Goal: Information Seeking & Learning: Find contact information

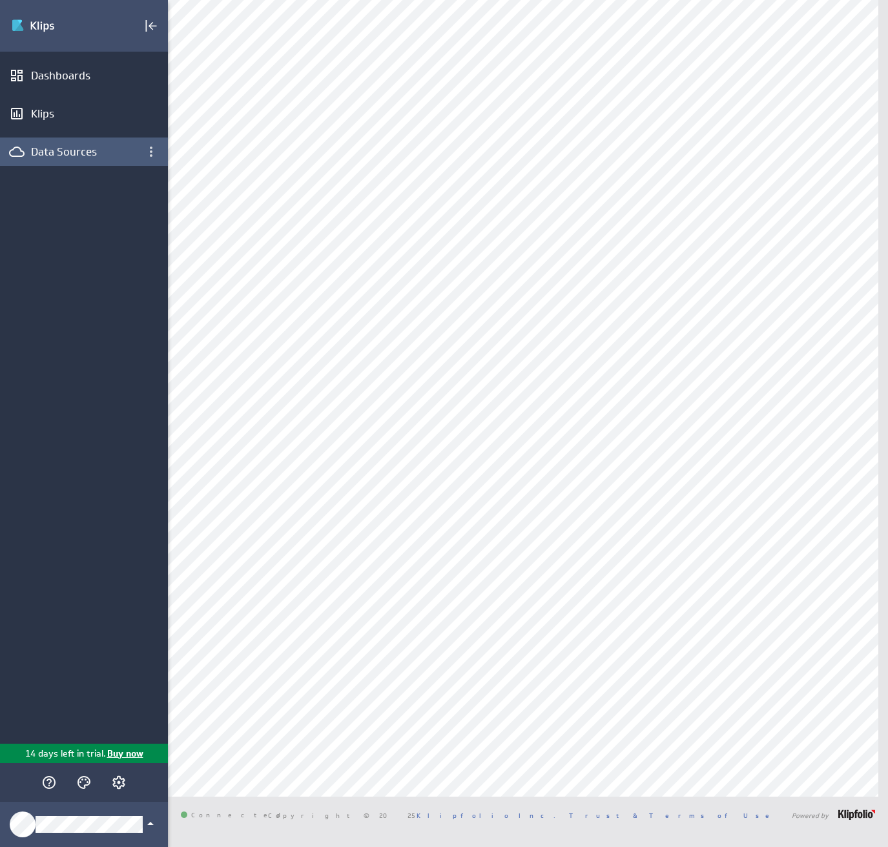
click at [68, 147] on div "Data Sources" at bounding box center [84, 152] width 106 height 14
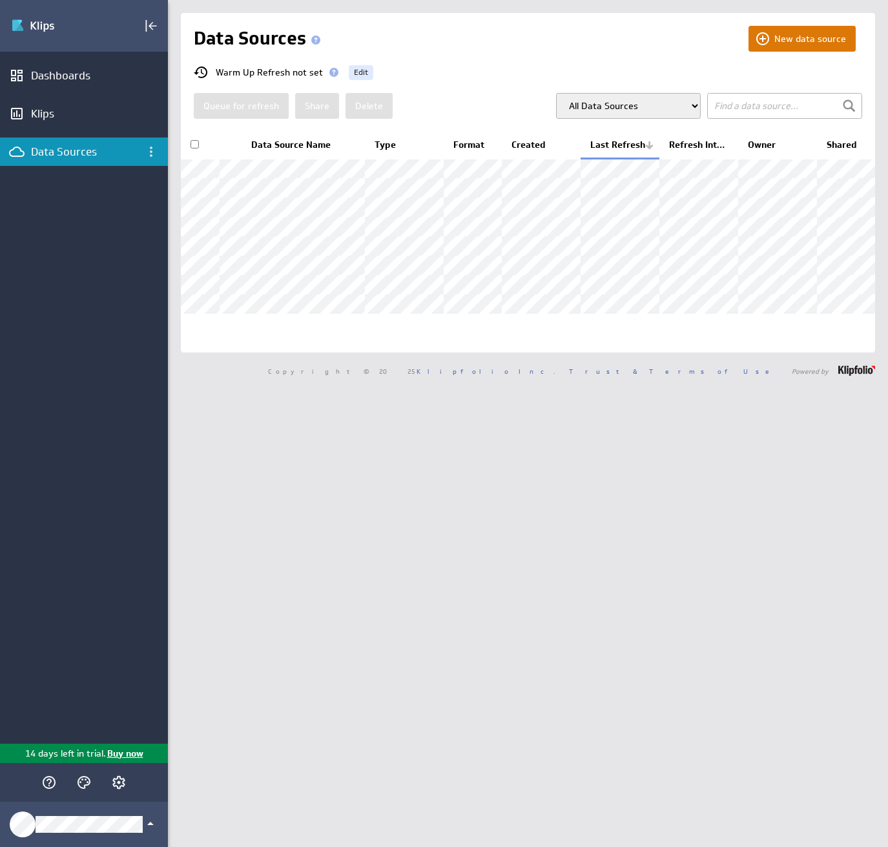
click at [794, 31] on button "New data source" at bounding box center [801, 39] width 107 height 26
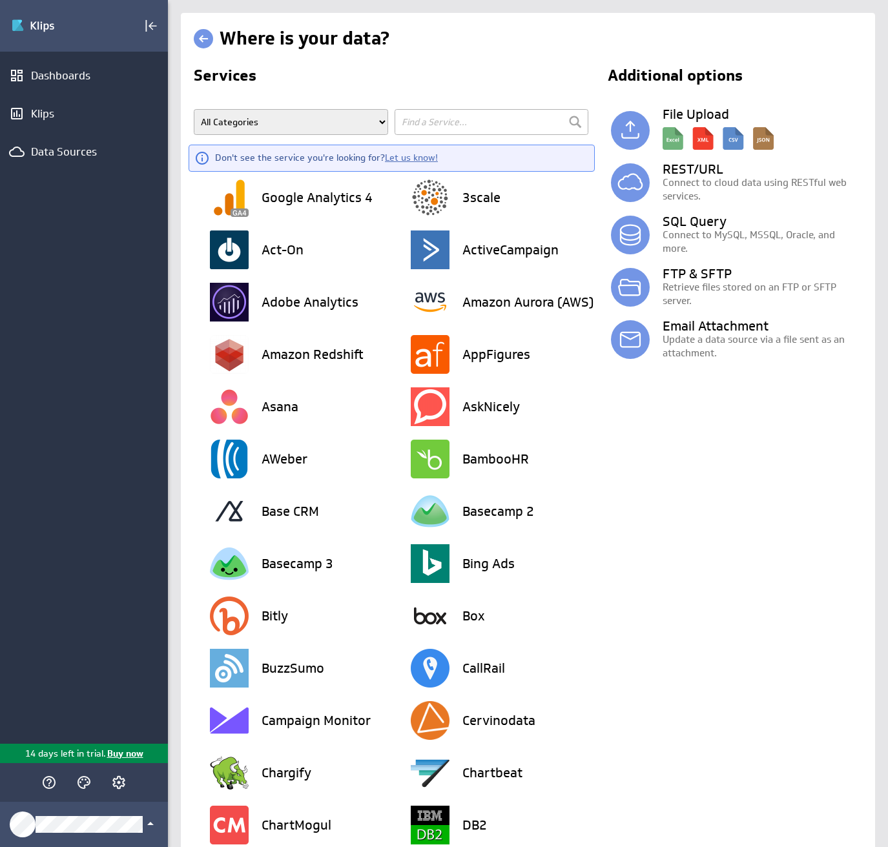
click at [424, 126] on input "text" at bounding box center [491, 122] width 194 height 26
type input "linkedin"
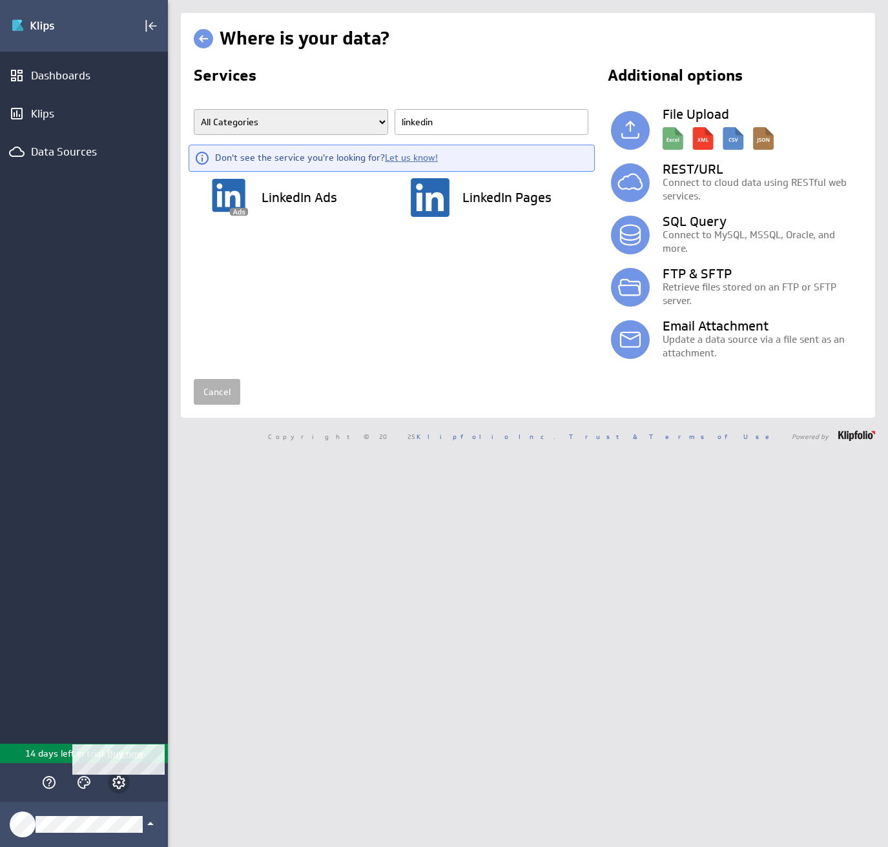
click at [117, 788] on icon "Account and settings" at bounding box center [118, 782] width 15 height 15
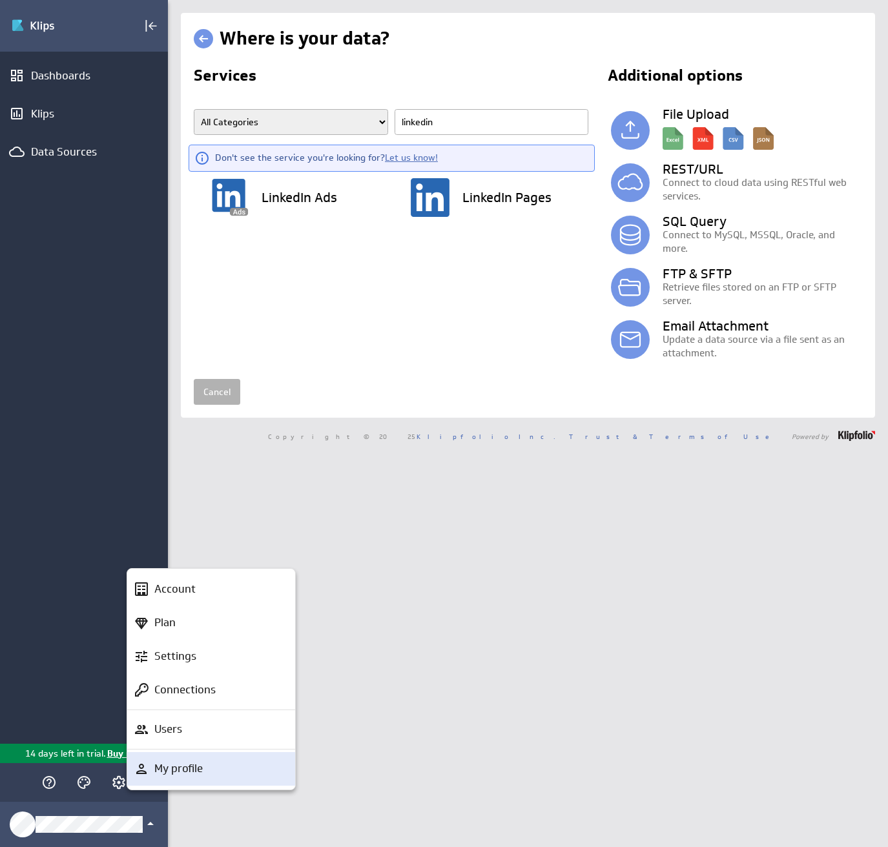
click at [179, 762] on p "My profile" at bounding box center [178, 769] width 48 height 16
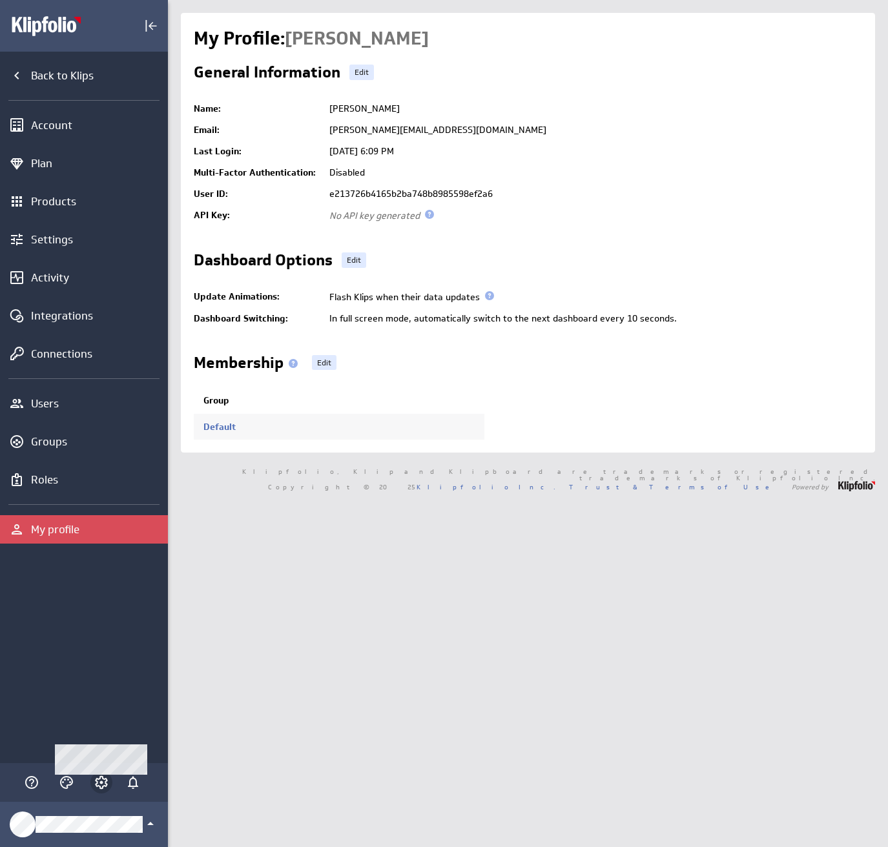
click at [96, 784] on icon "Account and settings" at bounding box center [101, 782] width 13 height 13
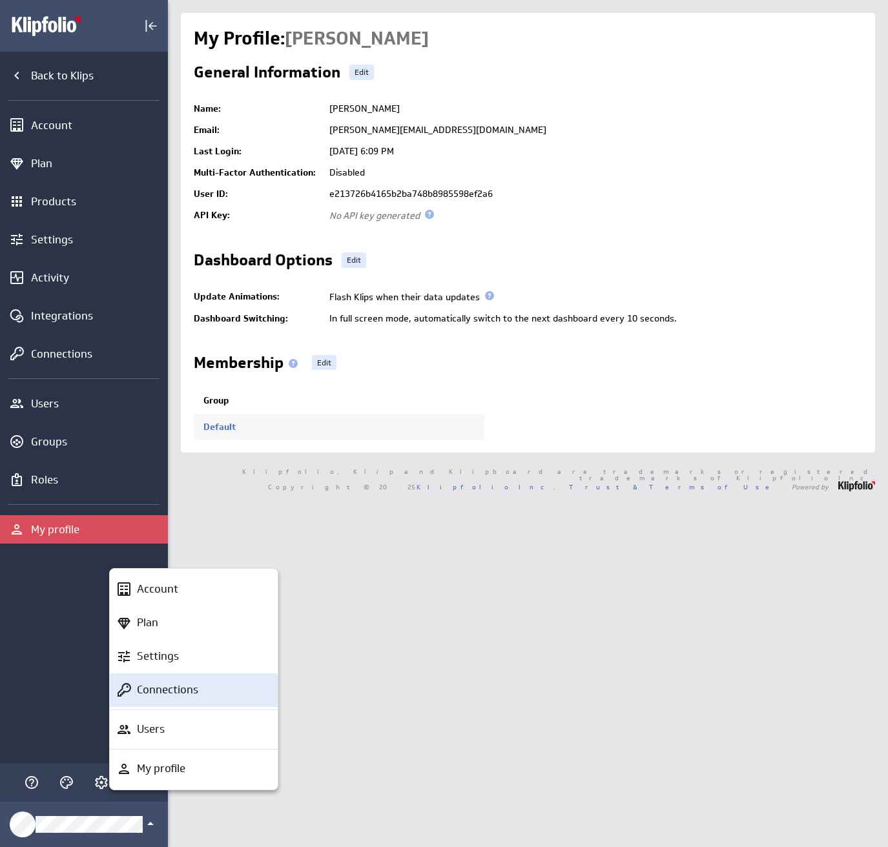
click at [164, 686] on p "Connections" at bounding box center [167, 690] width 61 height 16
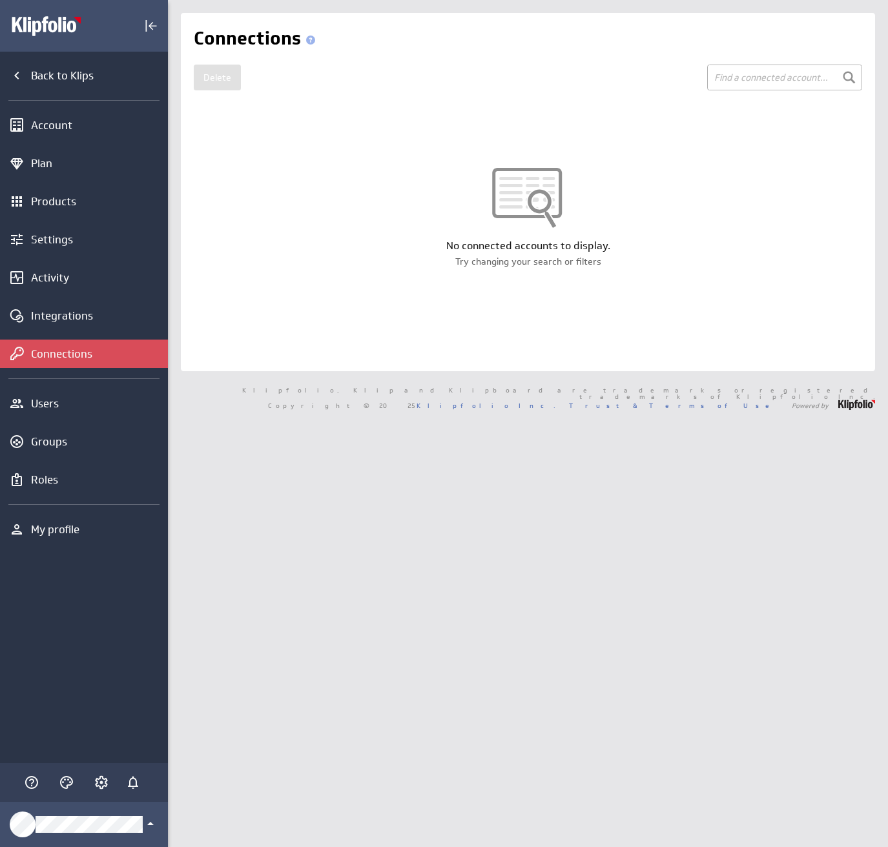
drag, startPoint x: 521, startPoint y: 199, endPoint x: 526, endPoint y: 226, distance: 27.5
click at [521, 198] on div at bounding box center [528, 203] width 694 height 71
click at [546, 265] on div "Try changing your search or filters" at bounding box center [528, 261] width 694 height 13
click at [111, 779] on div "Main Menu" at bounding box center [101, 782] width 22 height 22
click at [106, 784] on icon "Account and settings" at bounding box center [101, 782] width 13 height 13
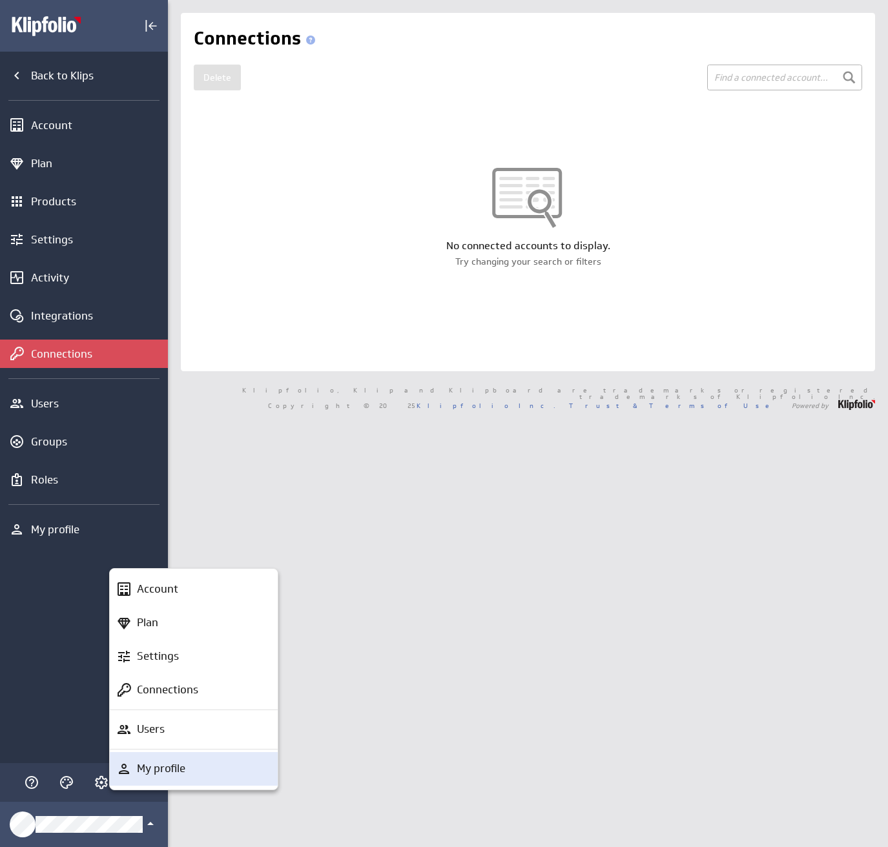
click at [207, 771] on div "My profile" at bounding box center [200, 769] width 136 height 16
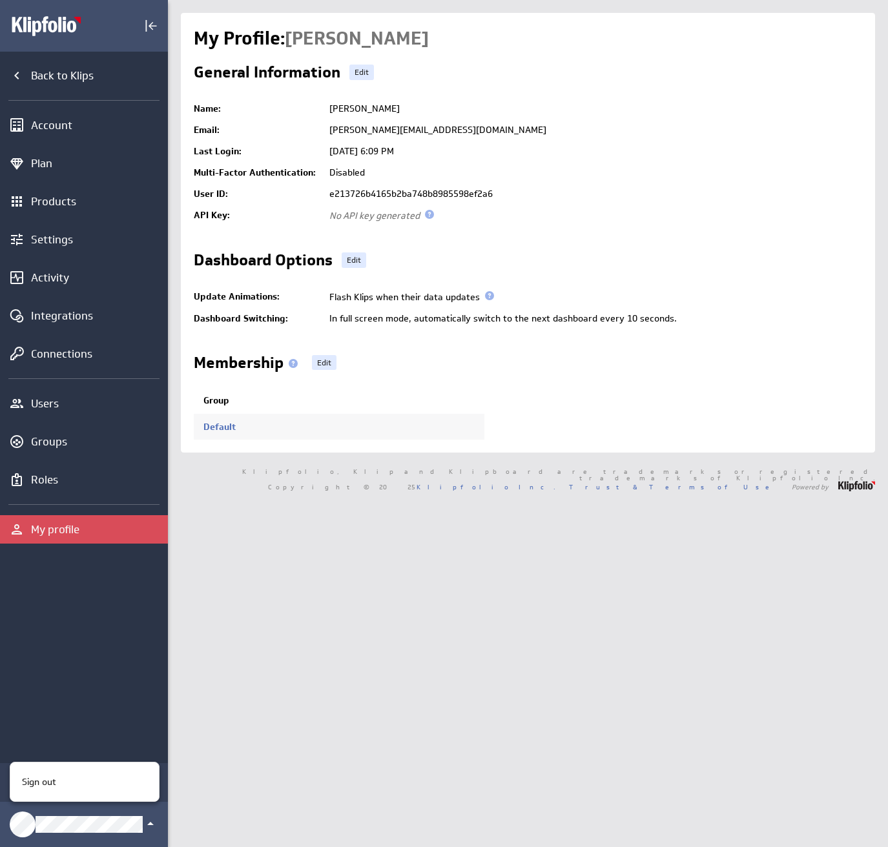
click at [96, 701] on div at bounding box center [444, 423] width 888 height 847
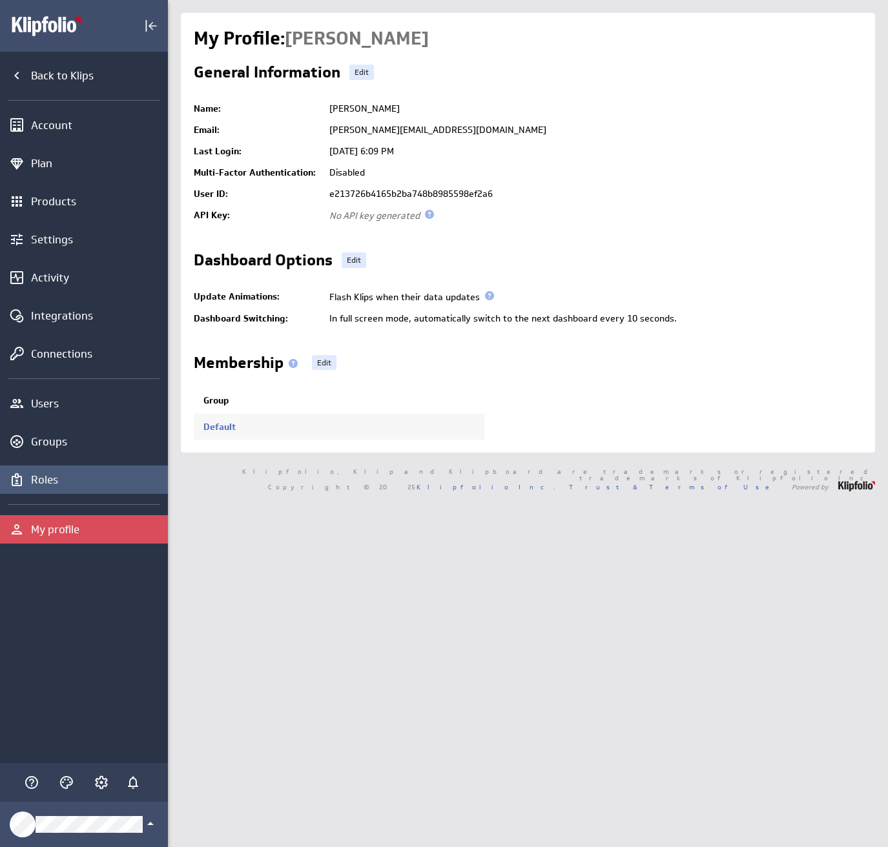
click at [108, 471] on div "Roles" at bounding box center [84, 479] width 168 height 28
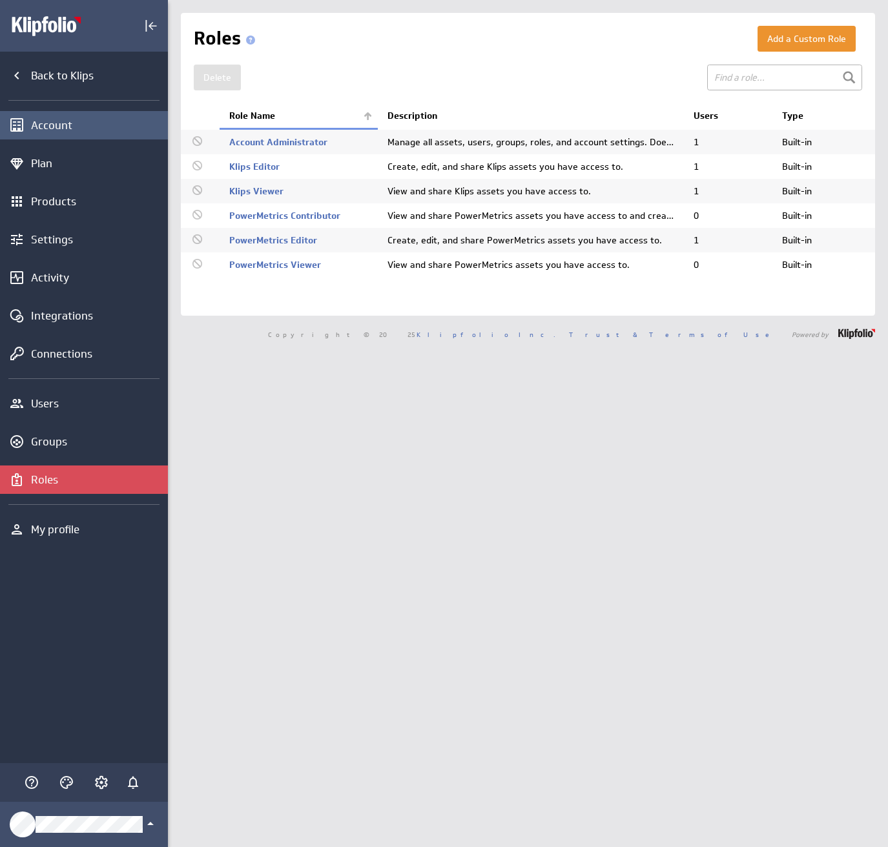
click at [94, 120] on div "Account" at bounding box center [98, 125] width 134 height 14
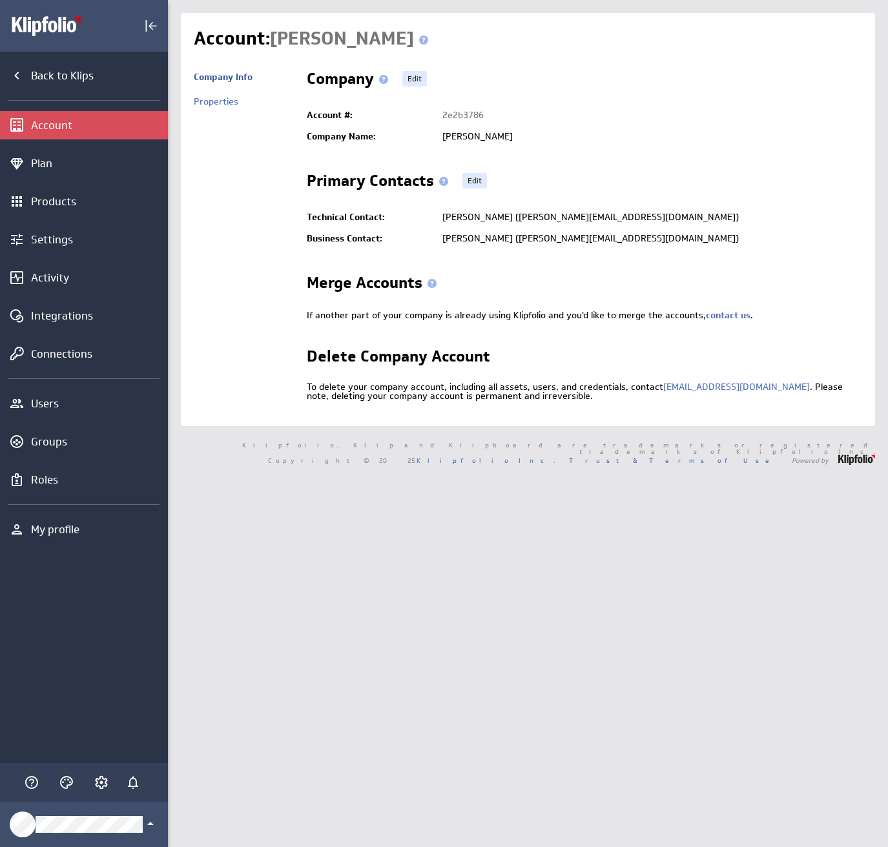
click at [466, 112] on td "2e2b3786" at bounding box center [649, 115] width 426 height 21
click at [449, 138] on td "[PERSON_NAME]" at bounding box center [649, 136] width 426 height 21
